Goal: Task Accomplishment & Management: Manage account settings

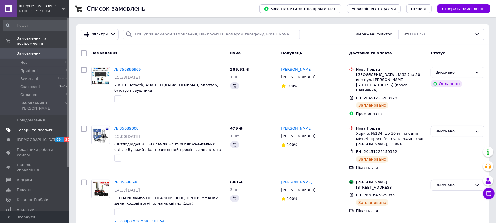
click at [40, 128] on span "Товари та послуги" at bounding box center [35, 130] width 37 height 5
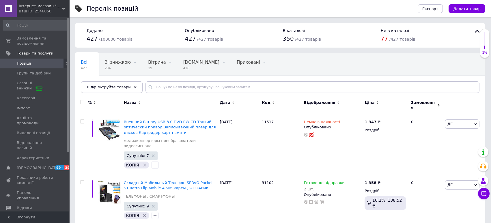
click at [134, 89] on icon at bounding box center [135, 87] width 3 height 3
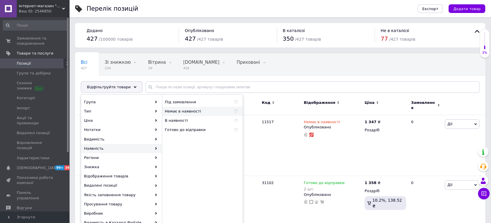
click at [182, 113] on span "Немає в наявності" at bounding box center [195, 111] width 61 height 5
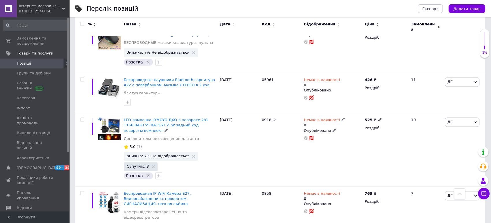
scroll to position [2137, 0]
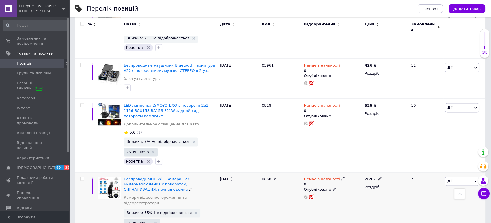
click at [342, 177] on use at bounding box center [343, 178] width 3 height 3
click at [360, 198] on li "Готово до відправки" at bounding box center [373, 202] width 55 height 8
click at [360, 196] on input "0" at bounding box center [368, 202] width 44 height 12
type input "3"
click at [253, 172] on div "[DATE]" at bounding box center [239, 207] width 42 height 71
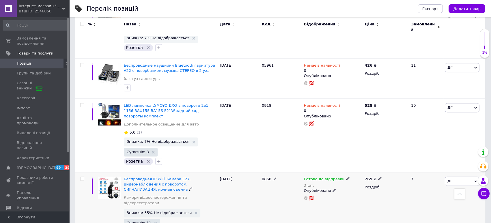
click at [163, 209] on span "Знижка: 35% Не відображається" at bounding box center [162, 213] width 77 height 9
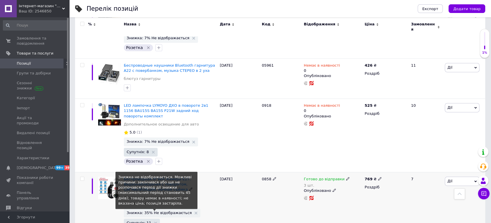
click at [163, 211] on span "Знижка: 35% Не відображається" at bounding box center [159, 213] width 65 height 4
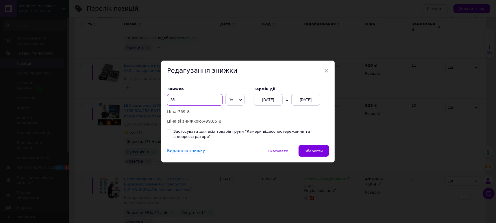
click at [179, 101] on input "35" at bounding box center [194, 100] width 55 height 12
type input "3"
type input "2"
type input "30"
click at [310, 150] on span "Зберегти" at bounding box center [313, 151] width 18 height 4
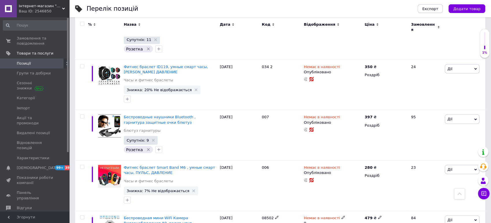
scroll to position [2744, 0]
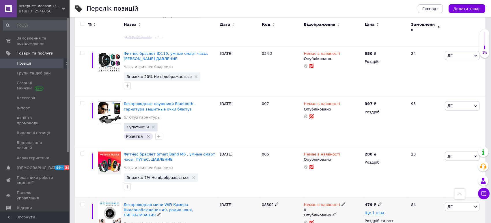
click at [342, 203] on icon at bounding box center [343, 204] width 3 height 3
type input "1"
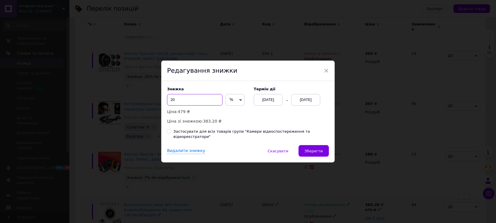
click at [186, 100] on input "20" at bounding box center [194, 100] width 55 height 12
type input "2"
type input "17"
click at [302, 151] on button "Зберегти" at bounding box center [313, 151] width 30 height 12
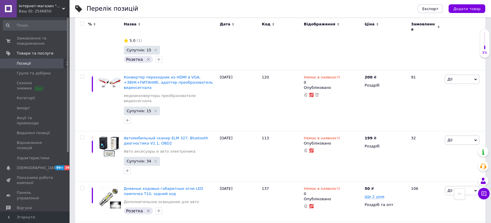
scroll to position [3883, 0]
